Goal: Information Seeking & Learning: Learn about a topic

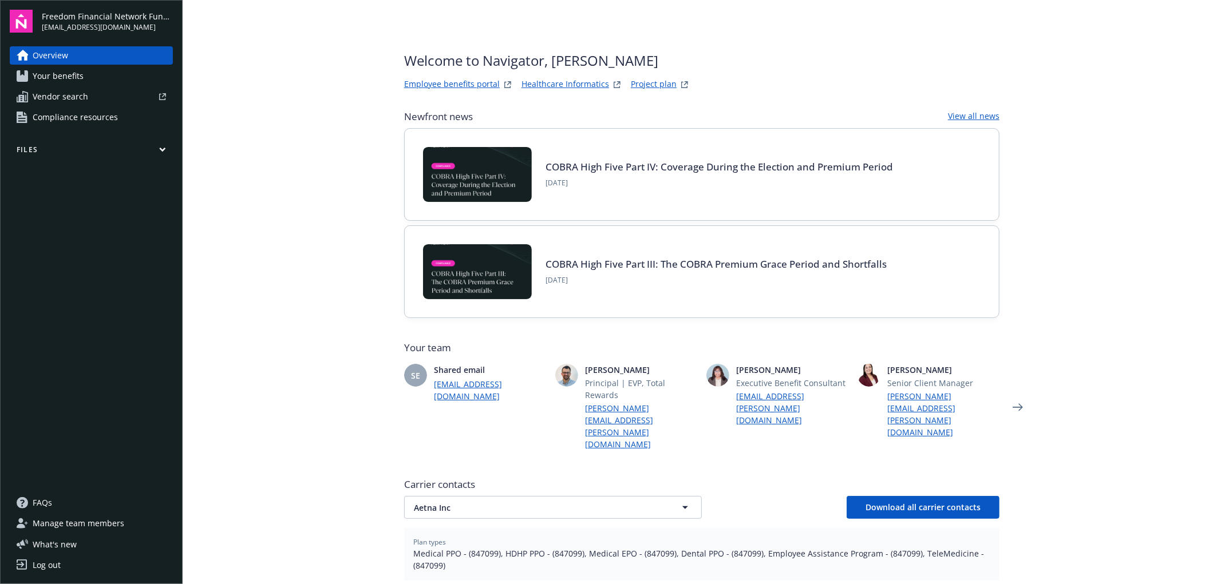
click at [643, 78] on link "Project plan" at bounding box center [654, 85] width 46 height 14
click at [457, 80] on link "Employee benefits portal" at bounding box center [452, 85] width 96 height 14
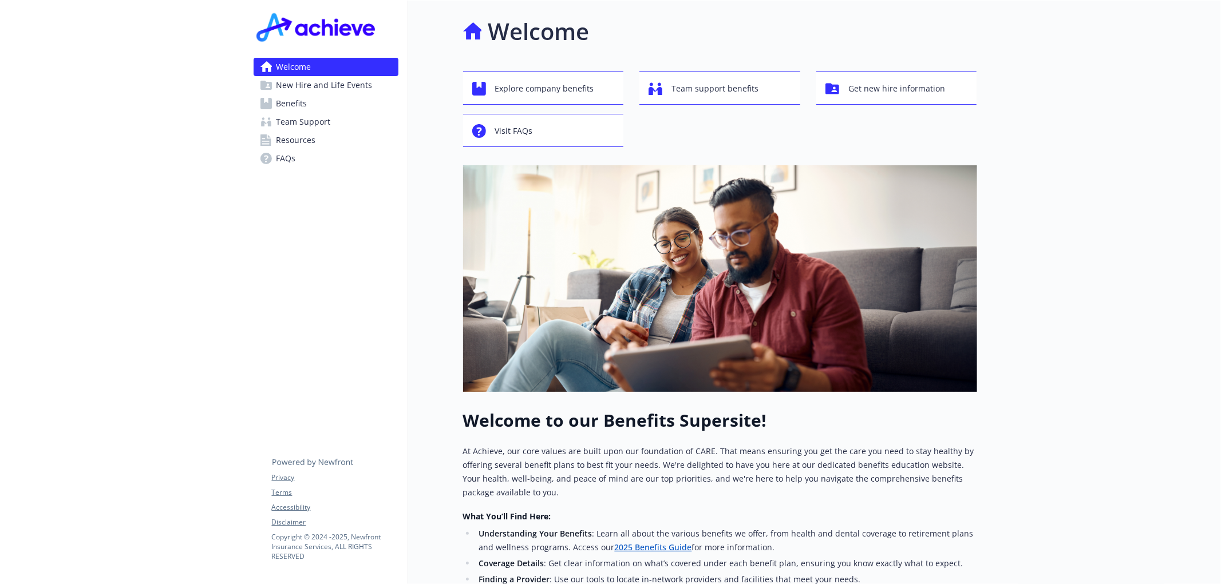
click at [649, 546] on link "2025 Benefits Guide" at bounding box center [652, 547] width 77 height 11
click at [323, 120] on span "Team Support" at bounding box center [303, 122] width 54 height 18
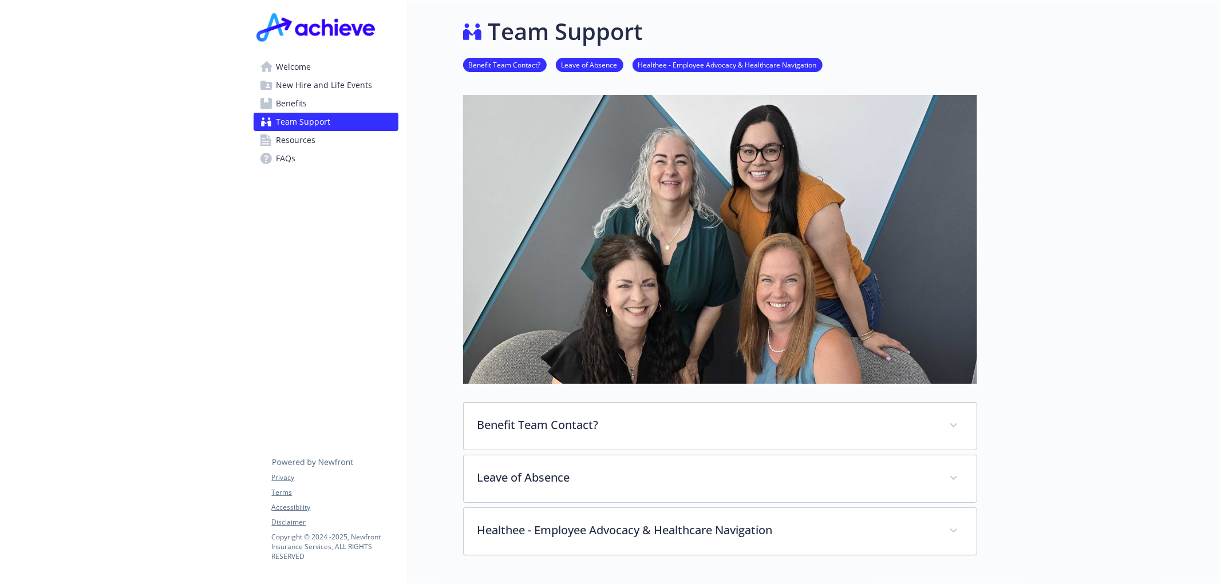
click at [318, 84] on span "New Hire and Life Events" at bounding box center [324, 85] width 96 height 18
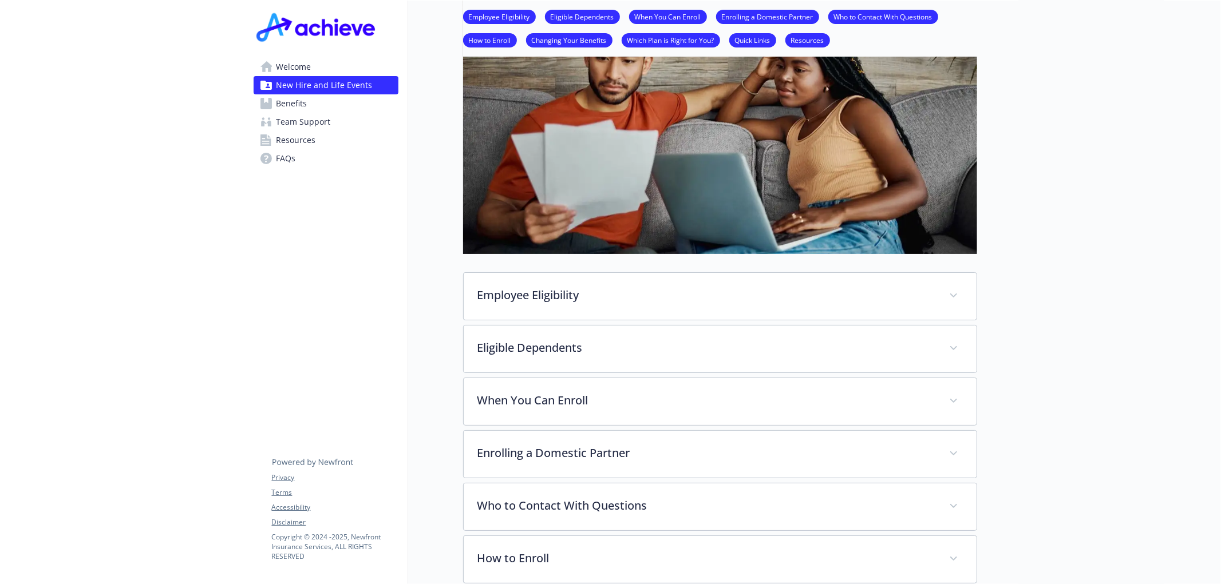
scroll to position [89, 0]
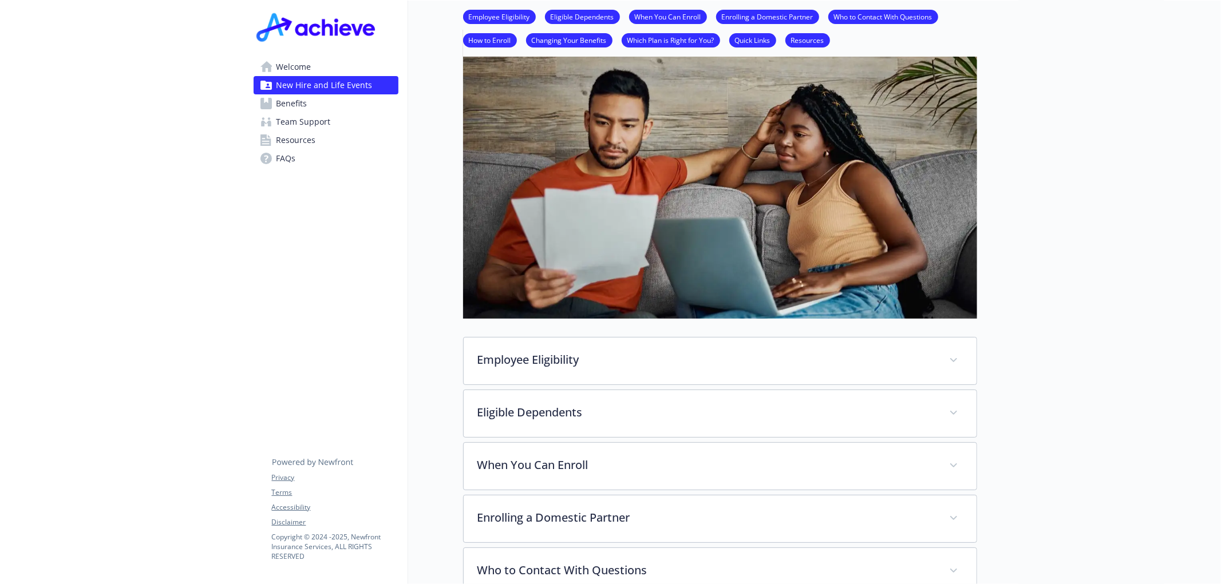
click at [276, 61] on span "Welcome" at bounding box center [293, 67] width 35 height 18
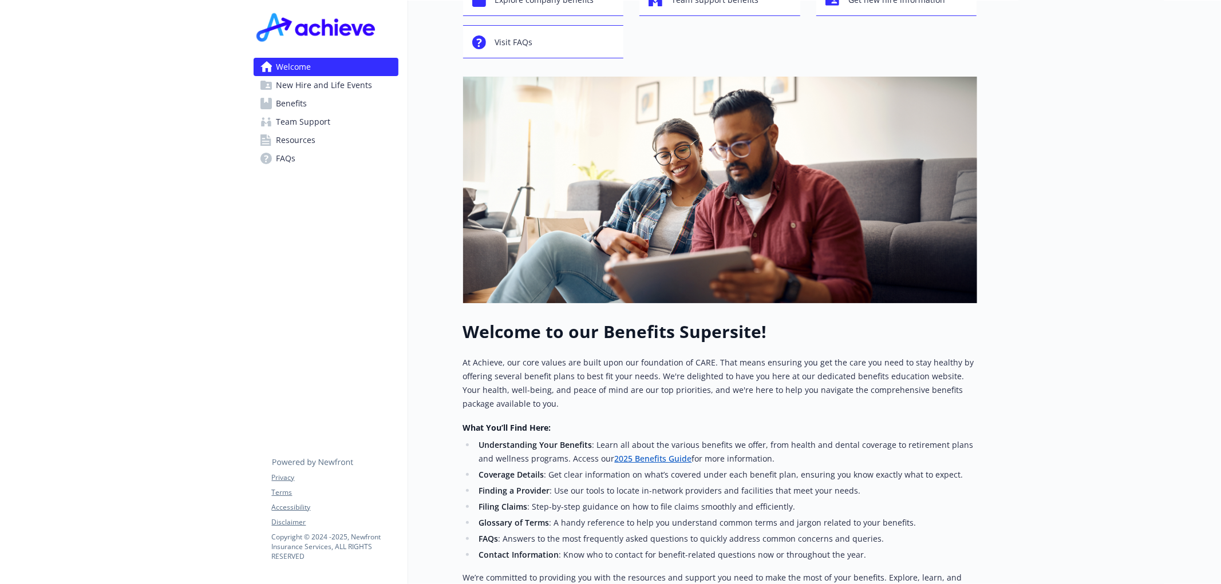
click at [313, 144] on span "Resources" at bounding box center [295, 140] width 39 height 18
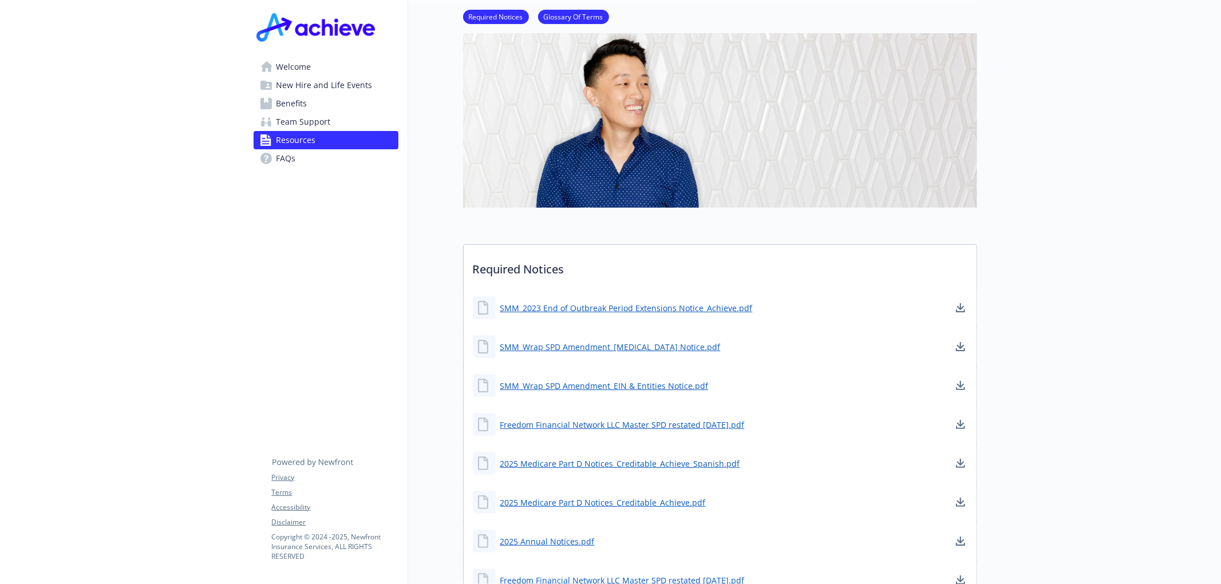
click at [313, 119] on span "Team Support" at bounding box center [303, 122] width 54 height 18
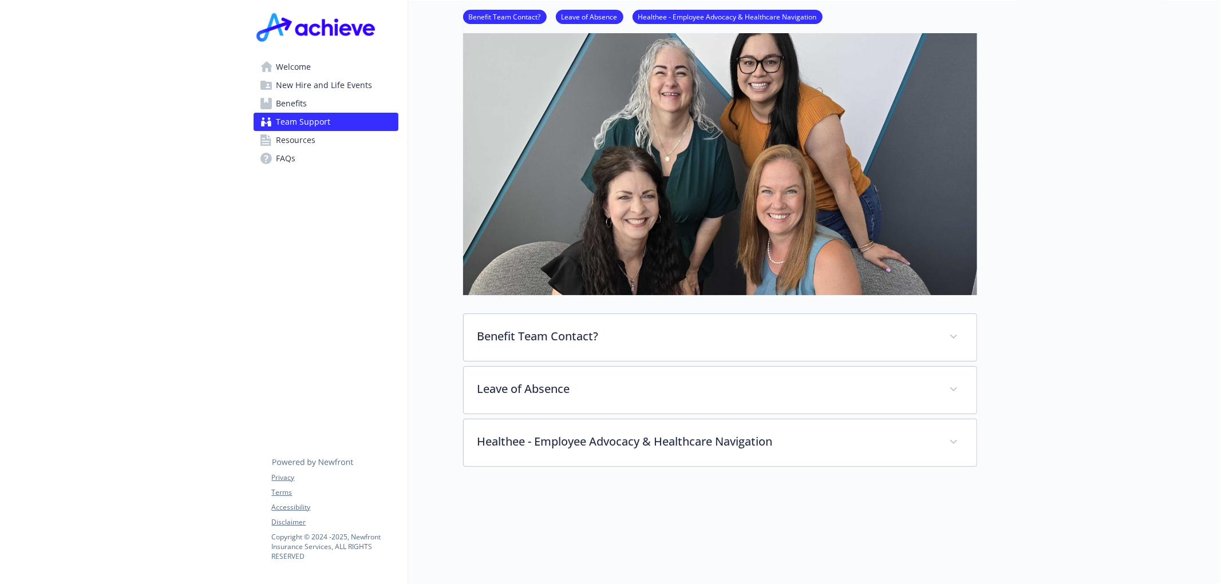
scroll to position [89, 0]
click at [310, 103] on link "Benefits" at bounding box center [326, 103] width 145 height 18
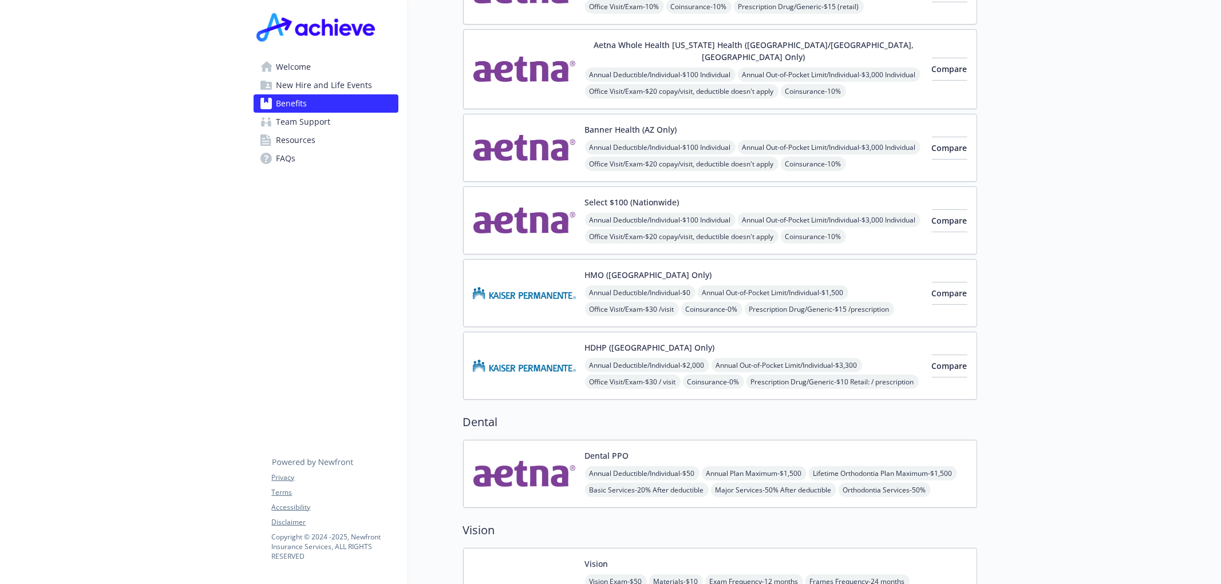
scroll to position [368, 0]
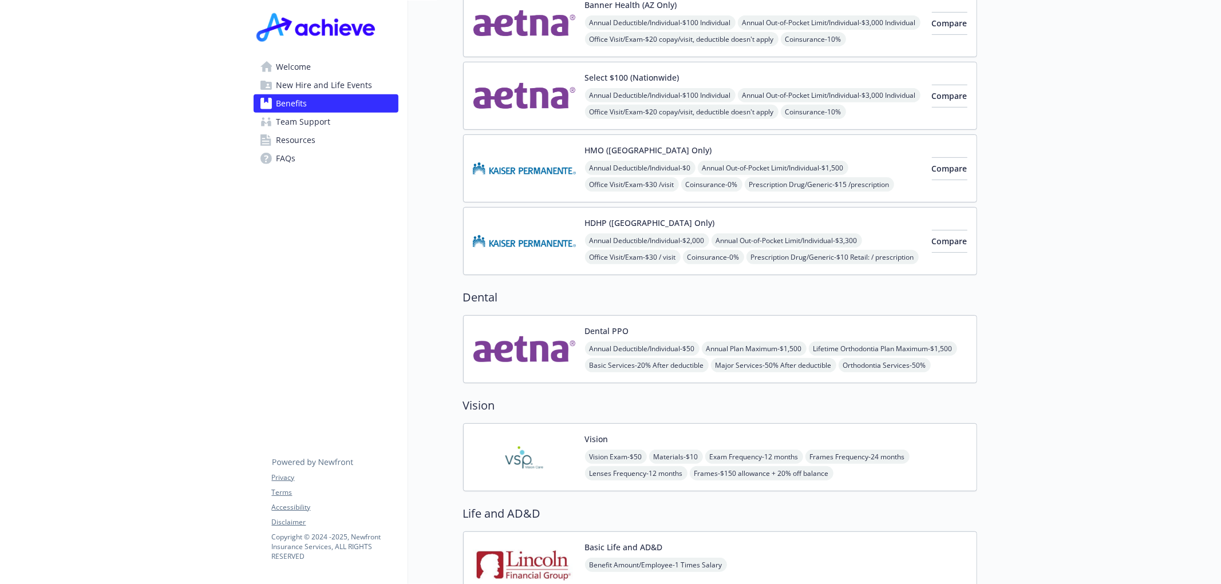
click at [533, 327] on img at bounding box center [524, 349] width 103 height 49
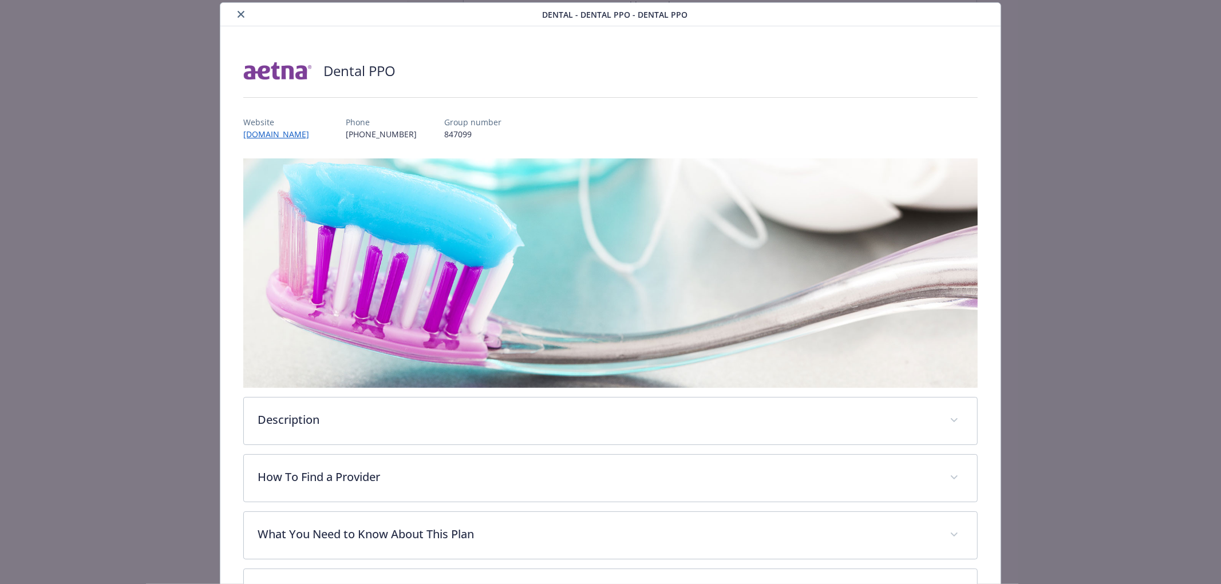
scroll to position [302, 0]
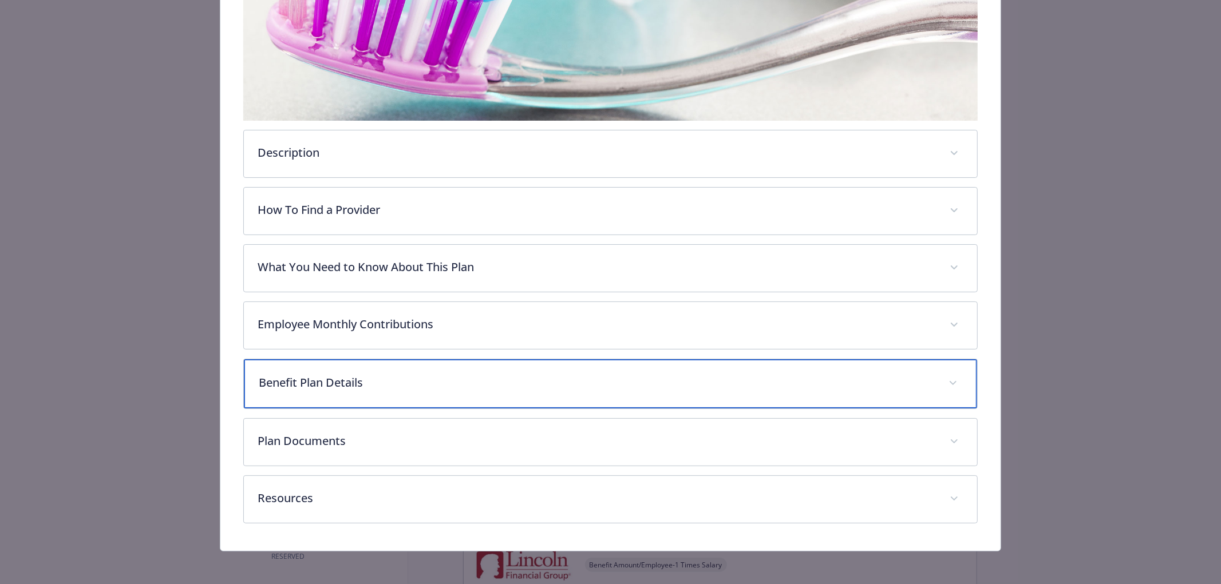
click at [432, 382] on p "Benefit Plan Details" at bounding box center [597, 382] width 676 height 17
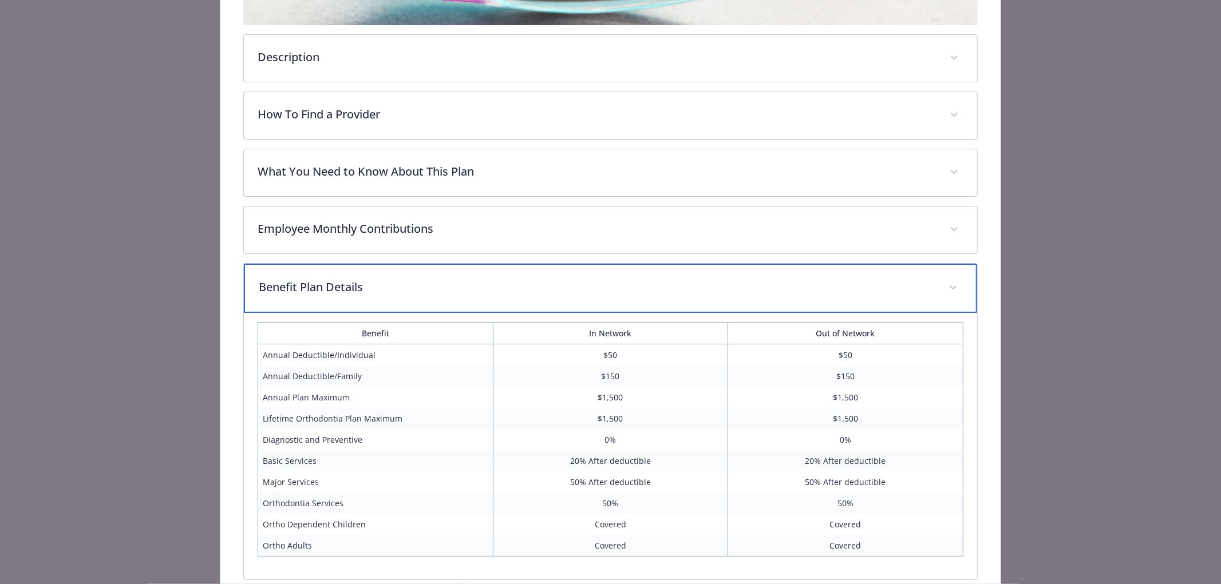
scroll to position [398, 0]
